Goal: Navigation & Orientation: Find specific page/section

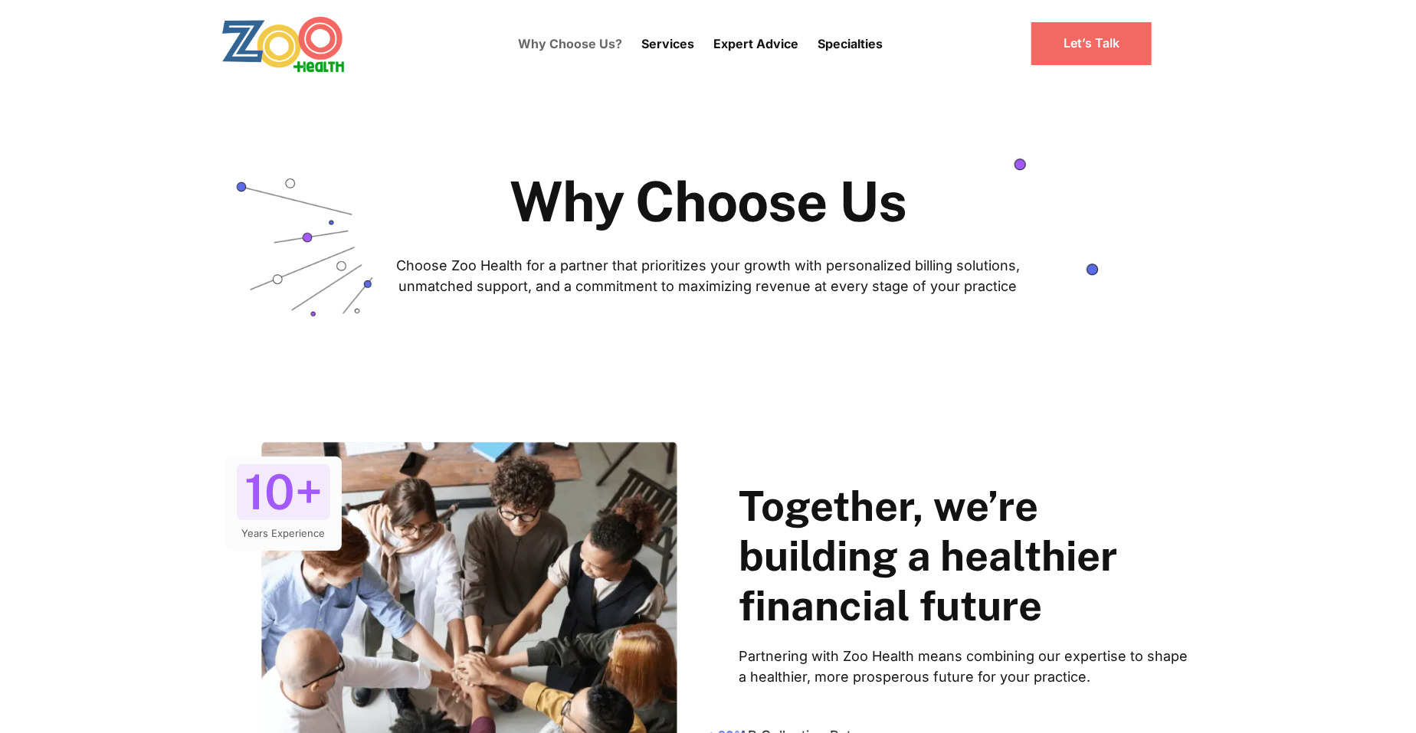
click at [327, 49] on img "home" at bounding box center [283, 43] width 124 height 57
